Goal: Entertainment & Leisure: Consume media (video, audio)

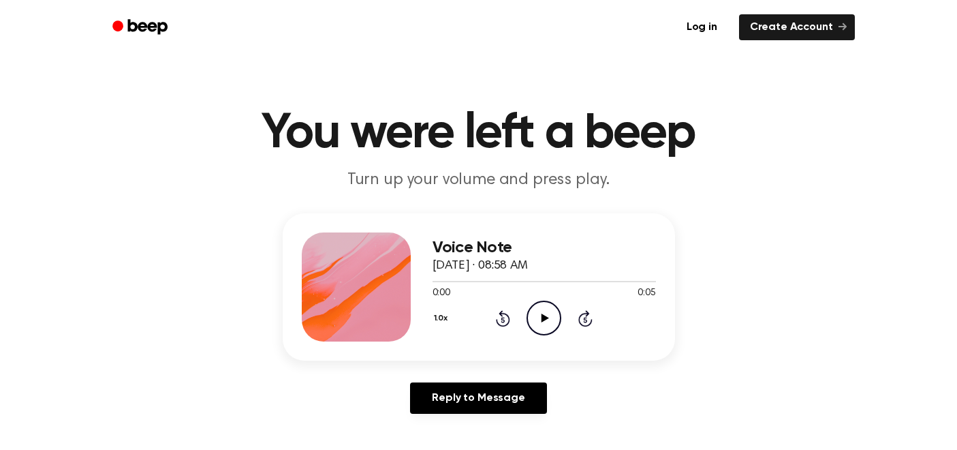
click at [524, 312] on div "1.0x Rewind 5 seconds Play Audio Skip 5 seconds" at bounding box center [543, 317] width 223 height 35
click at [541, 317] on icon "Play Audio" at bounding box center [543, 317] width 35 height 35
click at [537, 318] on icon "Play Audio" at bounding box center [543, 317] width 35 height 35
click at [531, 305] on icon "Play Audio" at bounding box center [543, 317] width 35 height 35
click at [554, 319] on icon "Play Audio" at bounding box center [543, 317] width 35 height 35
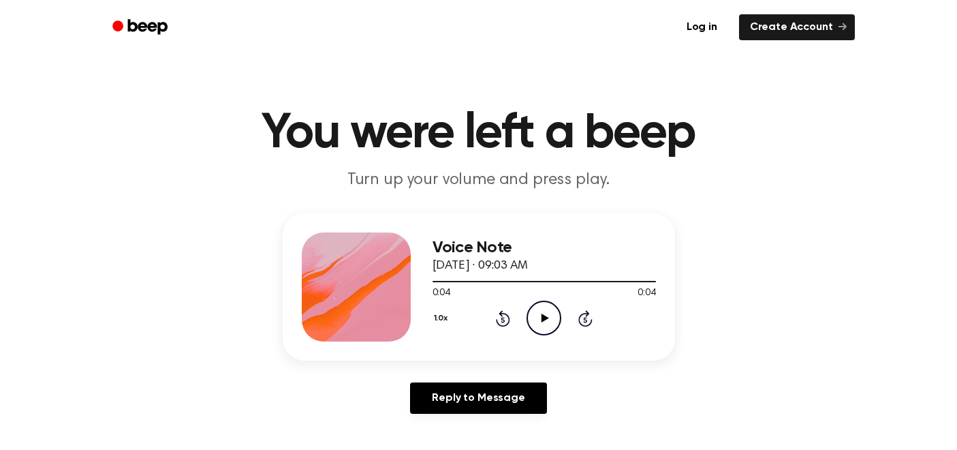
click at [548, 310] on icon "Play Audio" at bounding box center [543, 317] width 35 height 35
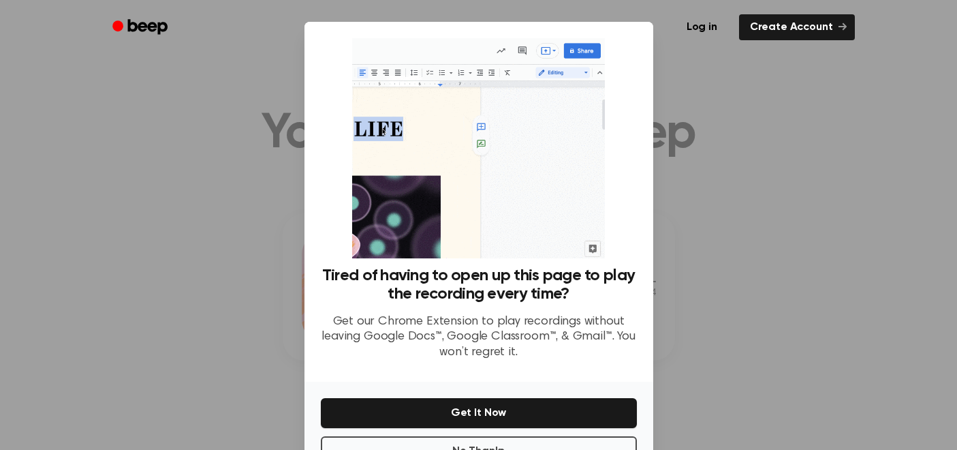
click at [766, 199] on div at bounding box center [478, 225] width 957 height 450
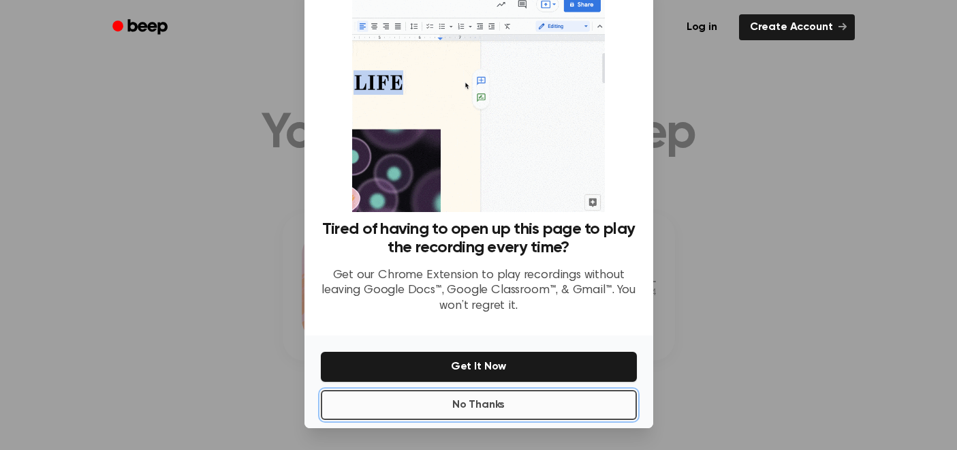
click at [508, 405] on button "No Thanks" at bounding box center [479, 405] width 316 height 30
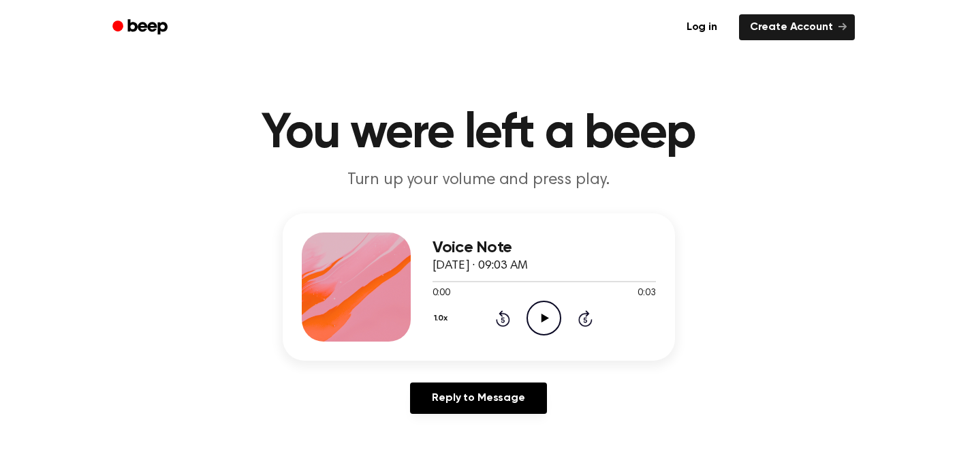
click at [541, 307] on icon "Play Audio" at bounding box center [543, 317] width 35 height 35
